Goal: Navigation & Orientation: Understand site structure

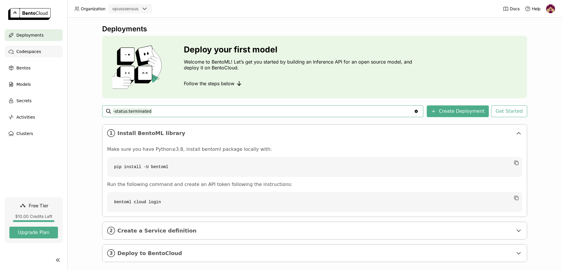
click at [33, 44] on ul "Deployments Codespaces Bentos Models Secrets Activities Clusters" at bounding box center [33, 84] width 67 height 110
click at [31, 53] on span "Codespaces" at bounding box center [28, 51] width 25 height 7
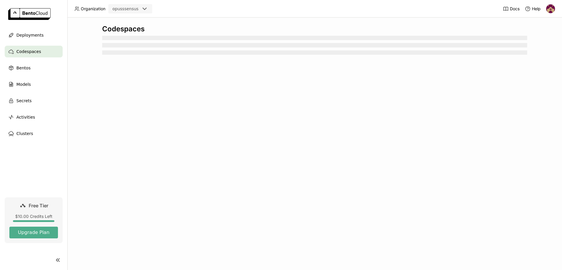
click at [35, 93] on ul "Deployments Codespaces Bentos Models Secrets Activities Clusters" at bounding box center [33, 84] width 67 height 110
click at [34, 85] on div "Models" at bounding box center [34, 84] width 58 height 12
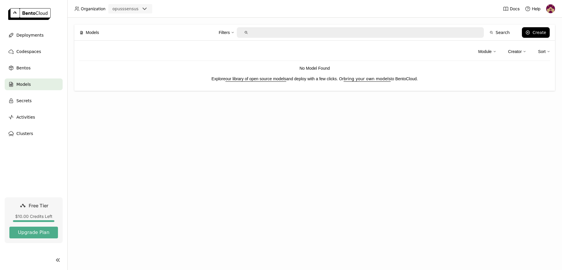
click at [257, 79] on link "our library of open source models" at bounding box center [255, 78] width 61 height 5
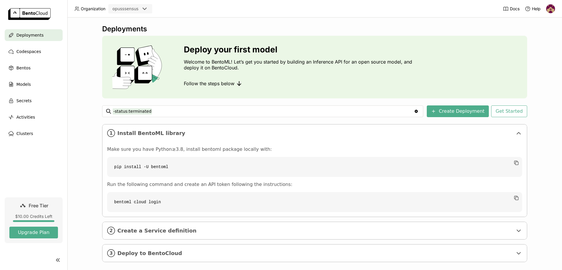
click at [423, 112] on div "-status:terminated -status:terminated Clear value" at bounding box center [262, 111] width 321 height 12
click at [419, 112] on icon "Clear value" at bounding box center [416, 111] width 5 height 5
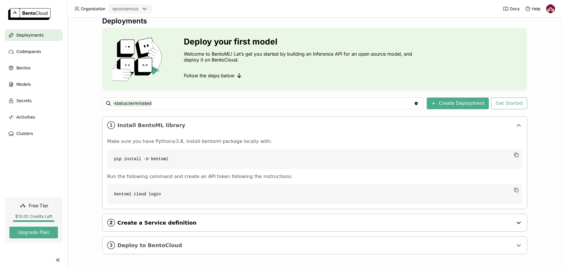
click at [177, 222] on span "Create a Service definition" at bounding box center [315, 223] width 396 height 6
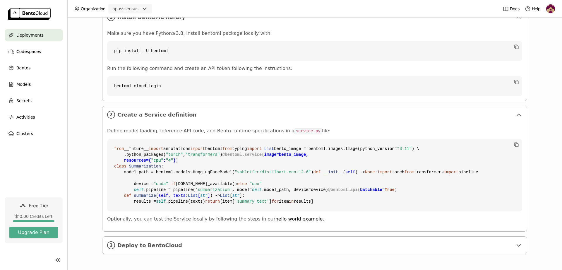
scroll to position [221, 0]
click at [150, 236] on ul "3 Deploy to BentoCloud" at bounding box center [314, 245] width 425 height 18
click at [156, 241] on div "3 Deploy to BentoCloud" at bounding box center [314, 245] width 425 height 17
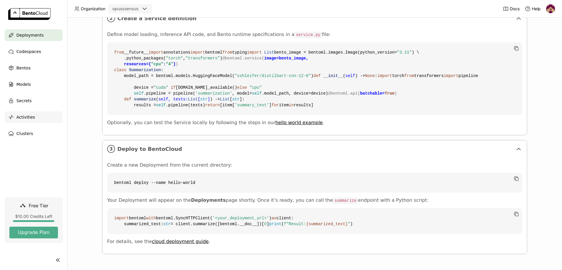
scroll to position [335, 0]
click at [29, 132] on span "Clusters" at bounding box center [24, 133] width 17 height 7
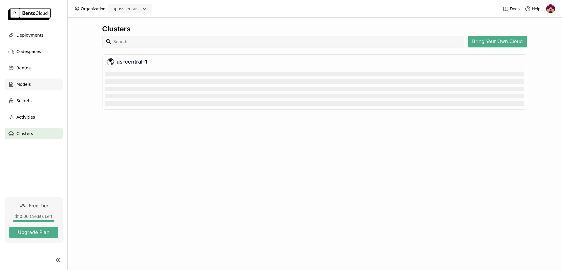
click at [34, 89] on div "Models" at bounding box center [34, 84] width 58 height 12
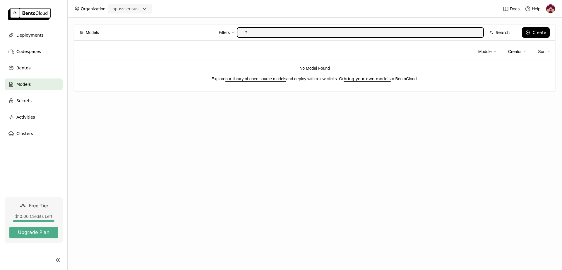
click at [36, 76] on ul "Deployments Codespaces Bentos Models Secrets Activities Clusters" at bounding box center [33, 84] width 67 height 110
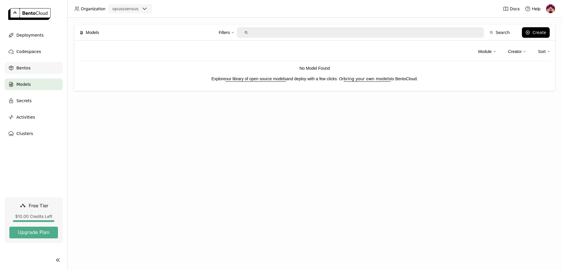
click at [38, 69] on div "Bentos" at bounding box center [34, 68] width 58 height 12
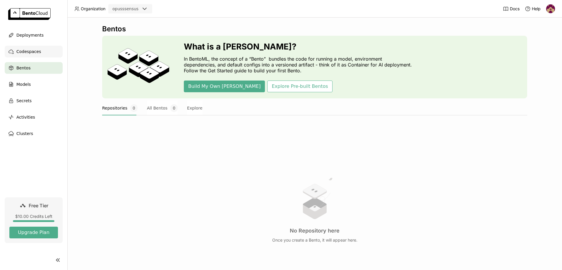
click at [36, 49] on span "Codespaces" at bounding box center [28, 51] width 25 height 7
